Goal: Check status: Check status

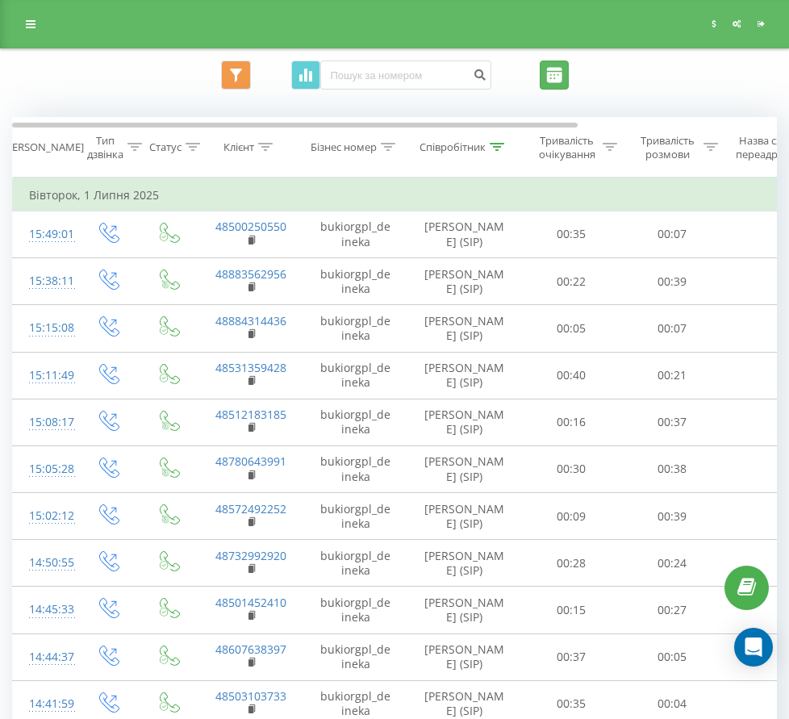
click at [569, 80] on input "[DATE] - [DATE]" at bounding box center [554, 75] width 29 height 29
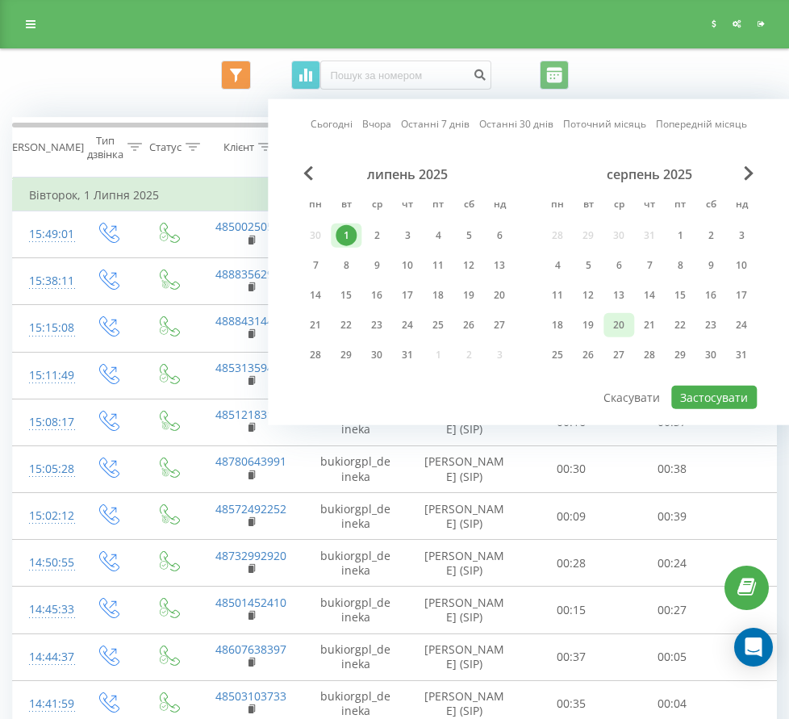
click at [618, 320] on div "20" at bounding box center [618, 325] width 21 height 21
click at [713, 395] on button "Застосувати" at bounding box center [714, 397] width 86 height 23
type input "[DATE] - [DATE]"
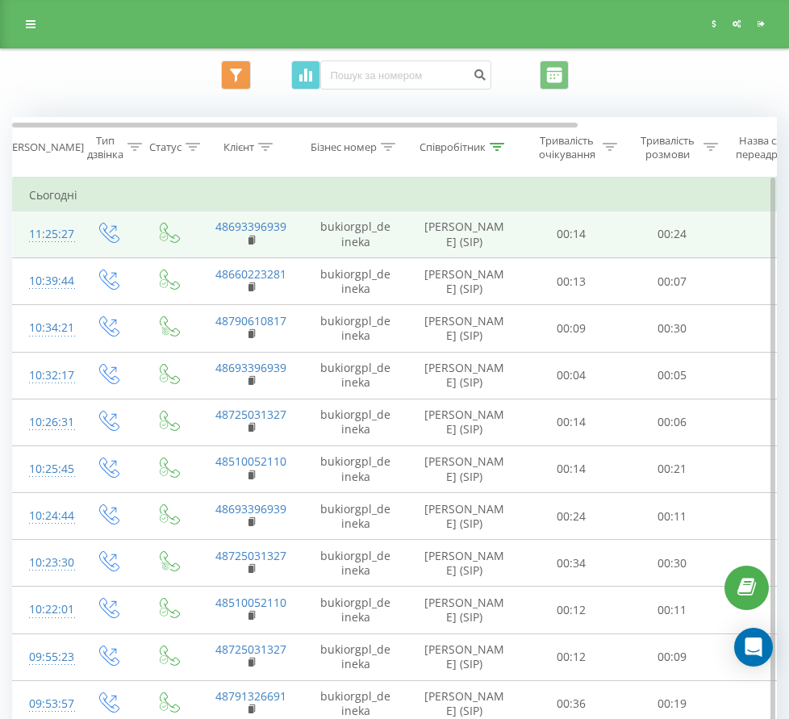
click at [715, 257] on td "00:24" at bounding box center [672, 234] width 101 height 47
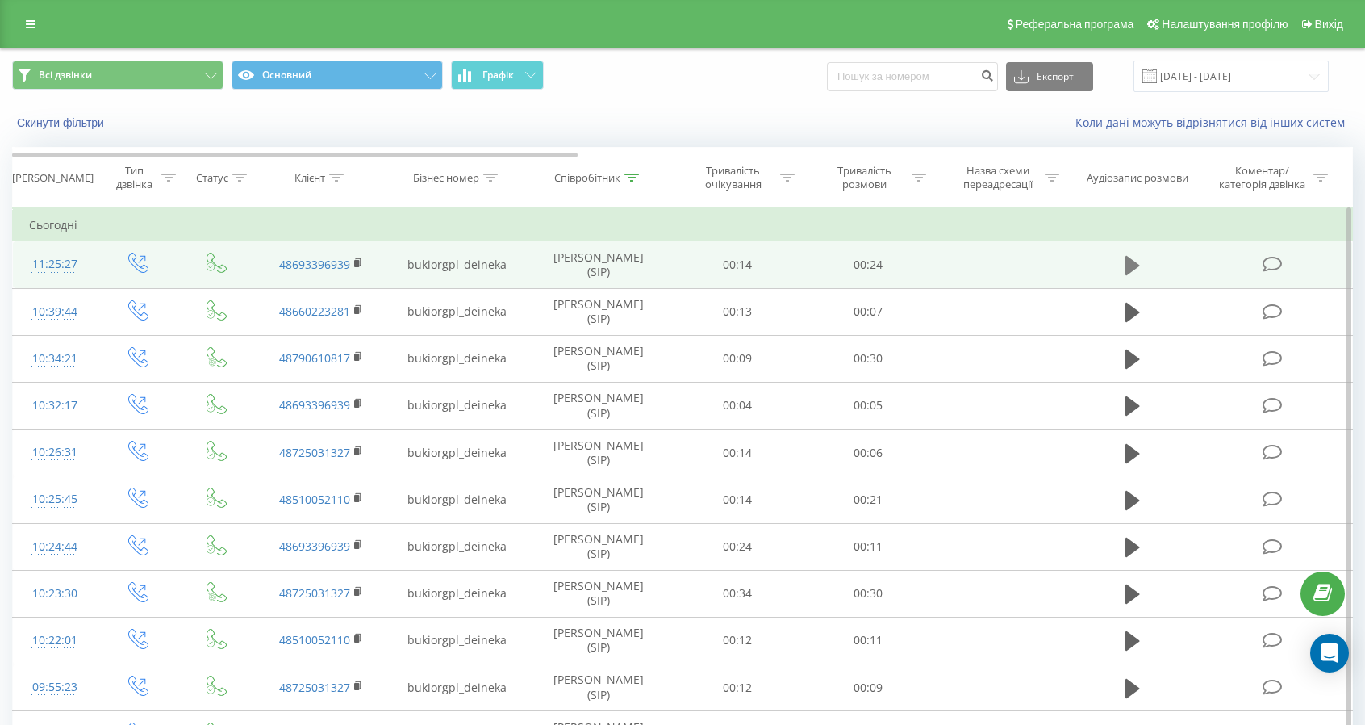
click at [801, 256] on icon at bounding box center [1133, 265] width 15 height 23
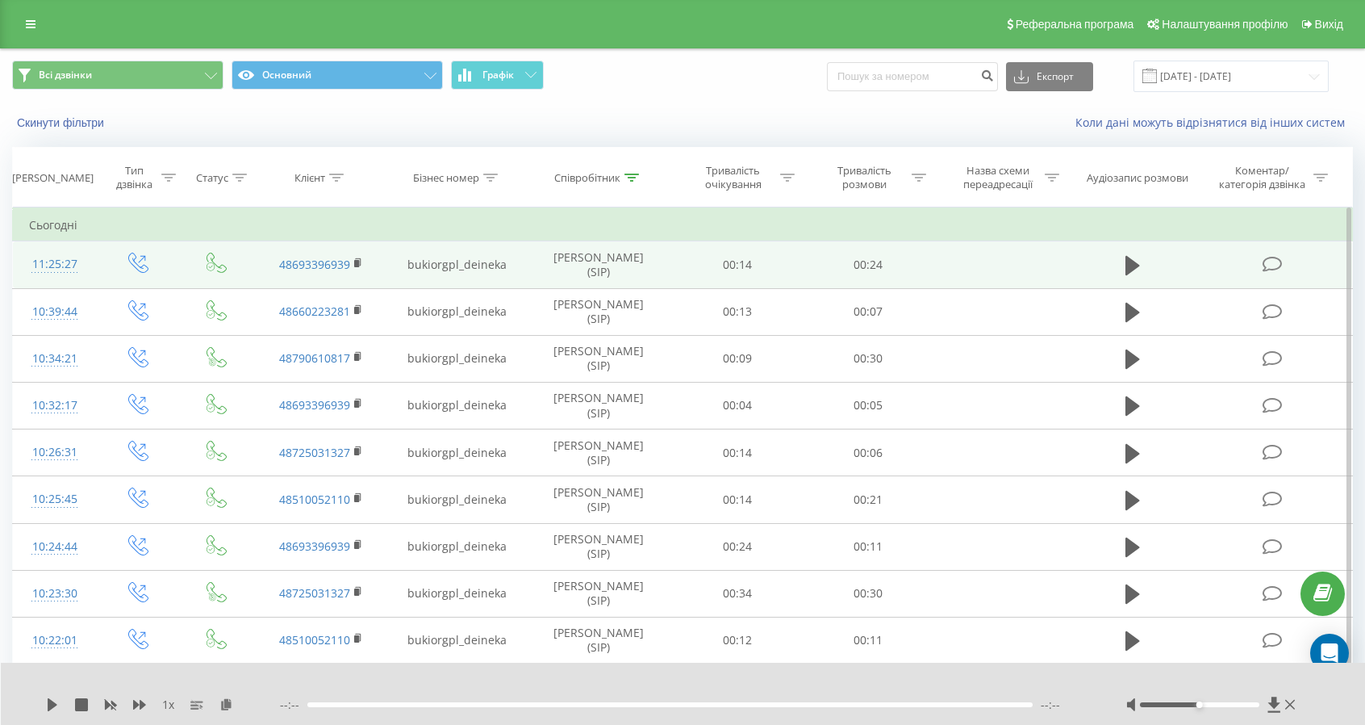
click at [39, 709] on div "1 x --:-- --:--" at bounding box center [683, 694] width 1365 height 62
click at [40, 709] on div "1 x --:-- --:--" at bounding box center [683, 694] width 1365 height 62
click at [46, 701] on div "1 x --:-- --:--" at bounding box center [683, 694] width 1365 height 62
